Goal: Information Seeking & Learning: Compare options

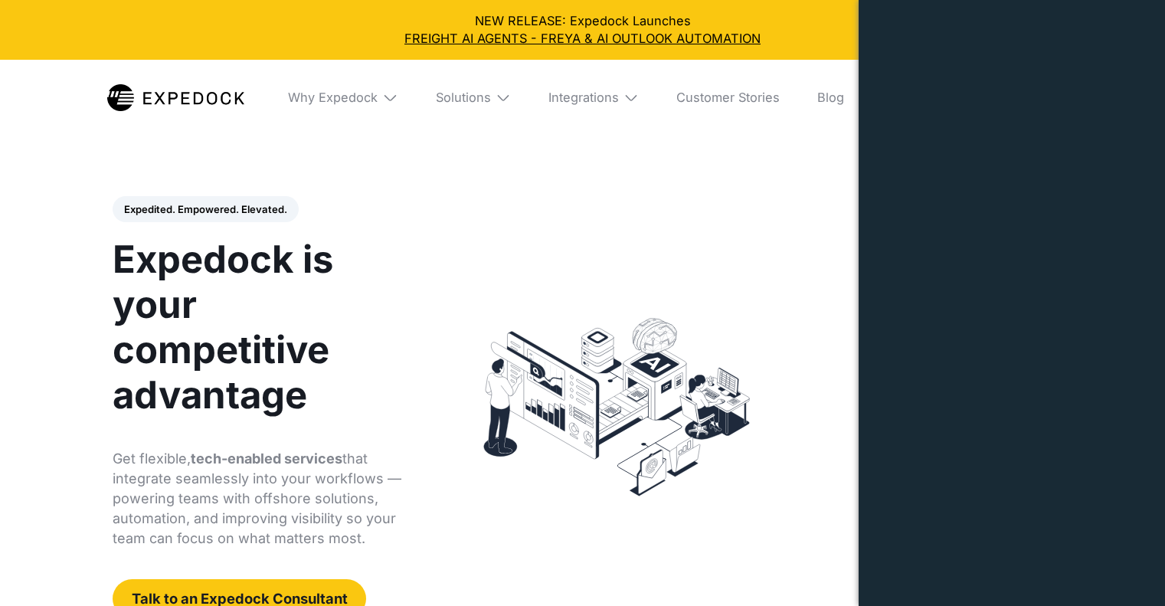
select select
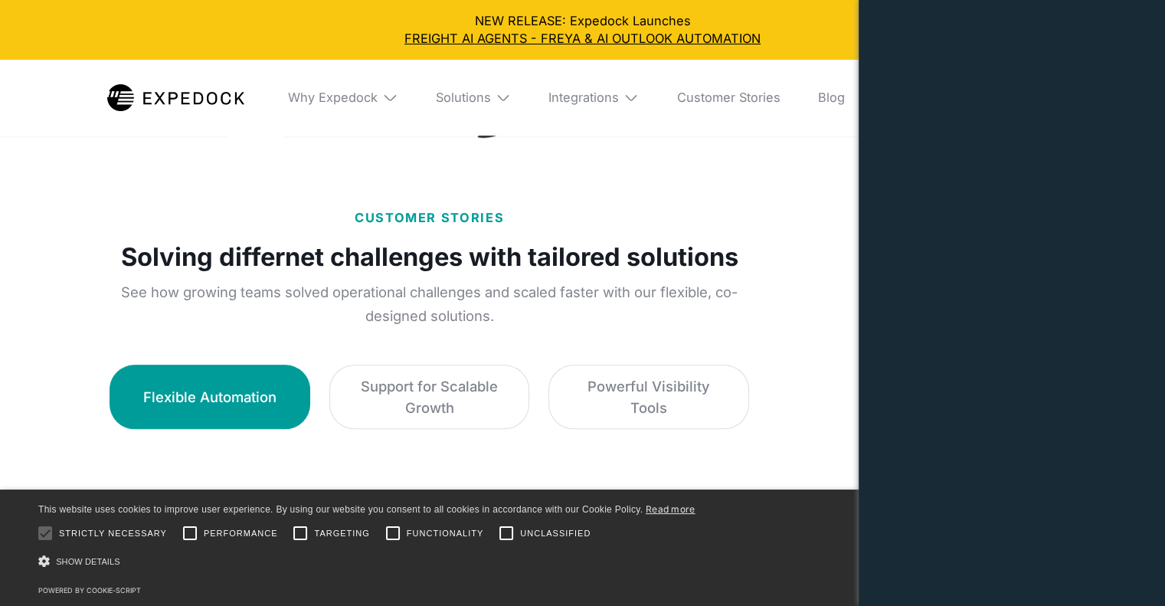
scroll to position [784, 0]
click at [374, 100] on div "Why Expedock" at bounding box center [333, 97] width 90 height 15
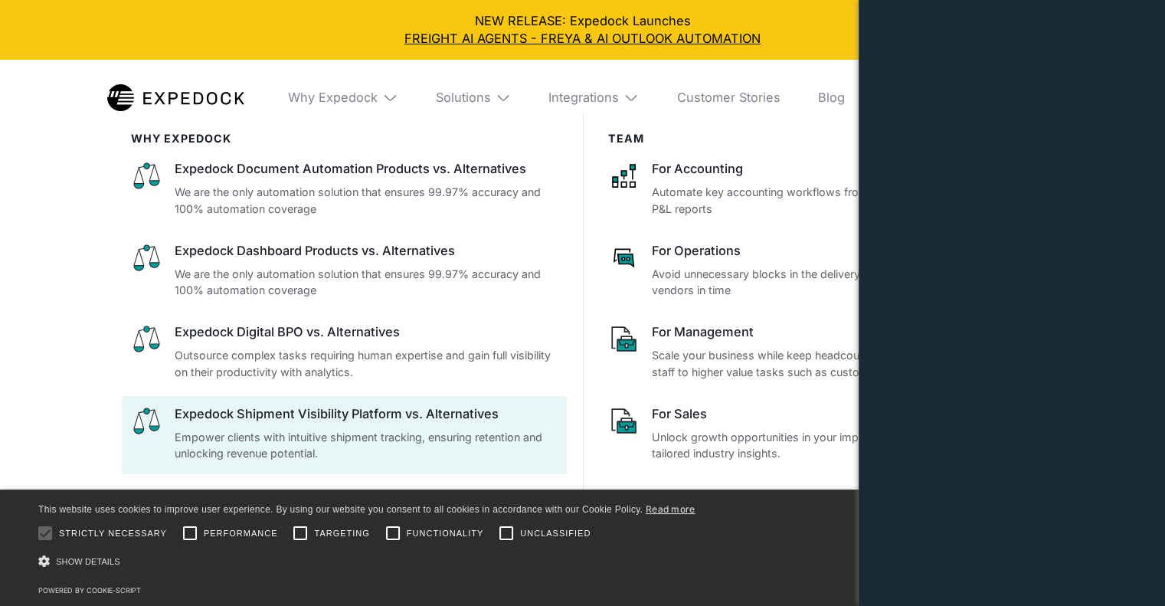
click at [406, 416] on div "Expedock Shipment Visibility Platform vs. Alternatives" at bounding box center [366, 414] width 383 height 18
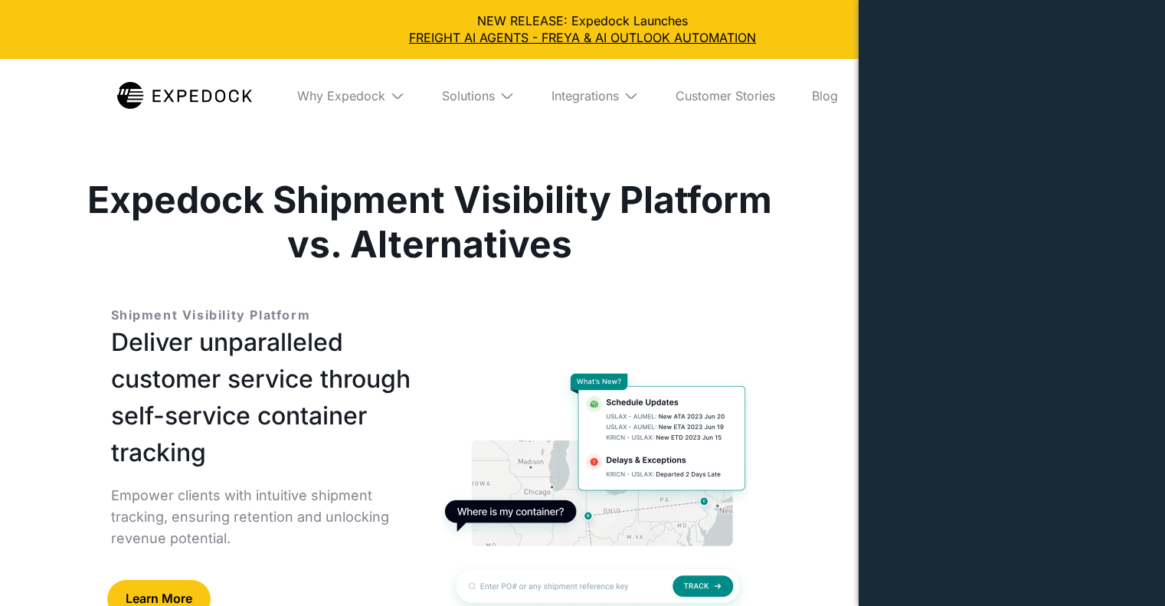
select select
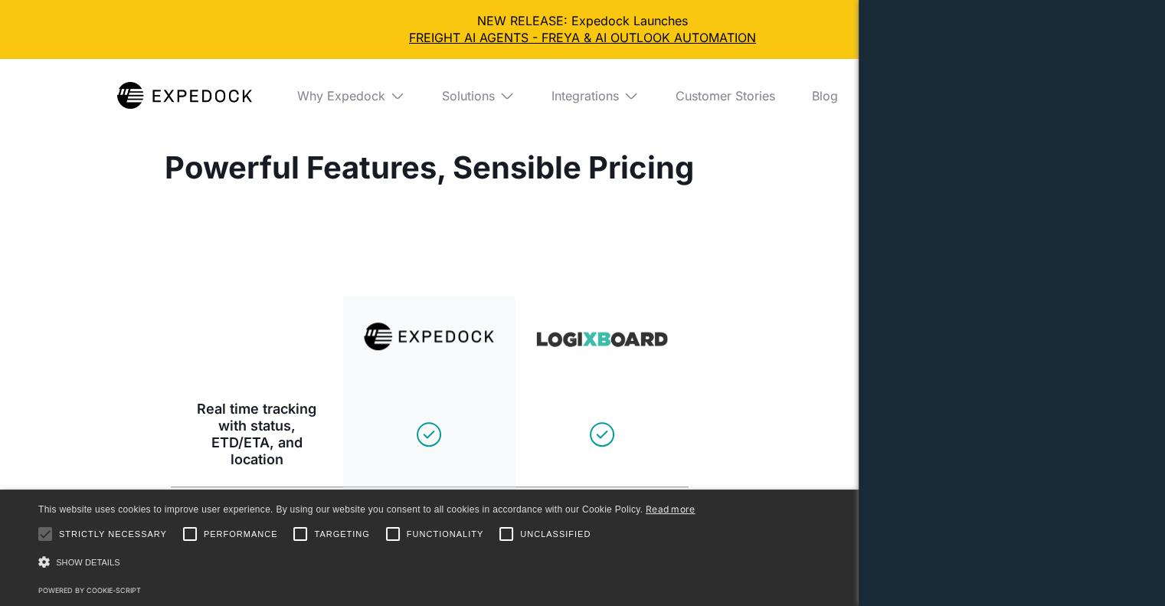
scroll to position [1211, 0]
